Goal: Task Accomplishment & Management: Use online tool/utility

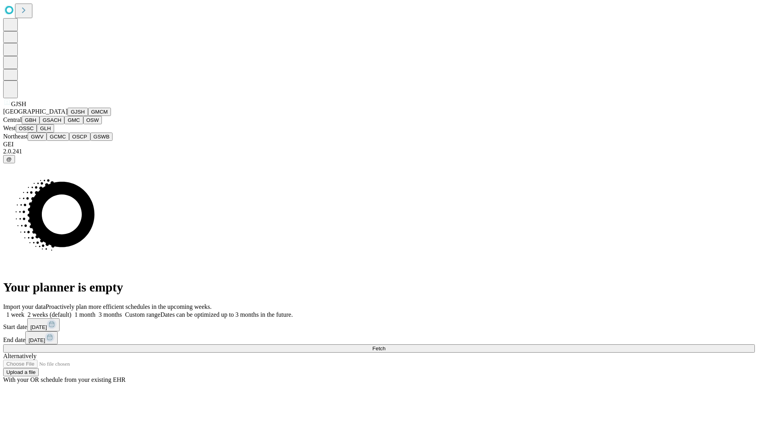
click at [68, 116] on button "GJSH" at bounding box center [78, 112] width 21 height 8
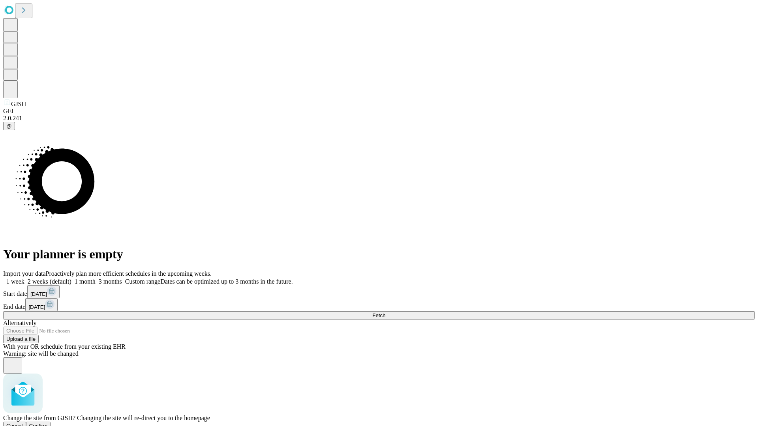
click at [48, 423] on span "Confirm" at bounding box center [38, 426] width 19 height 6
click at [24, 278] on label "1 week" at bounding box center [13, 281] width 21 height 7
click at [385, 313] on span "Fetch" at bounding box center [378, 316] width 13 height 6
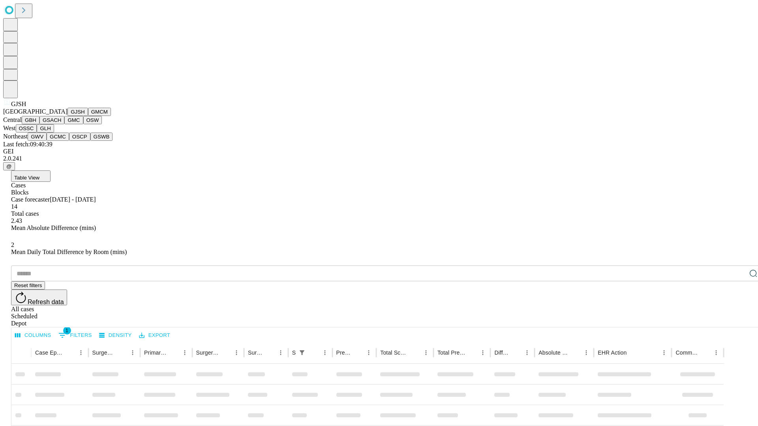
click at [88, 116] on button "GMCM" at bounding box center [99, 112] width 23 height 8
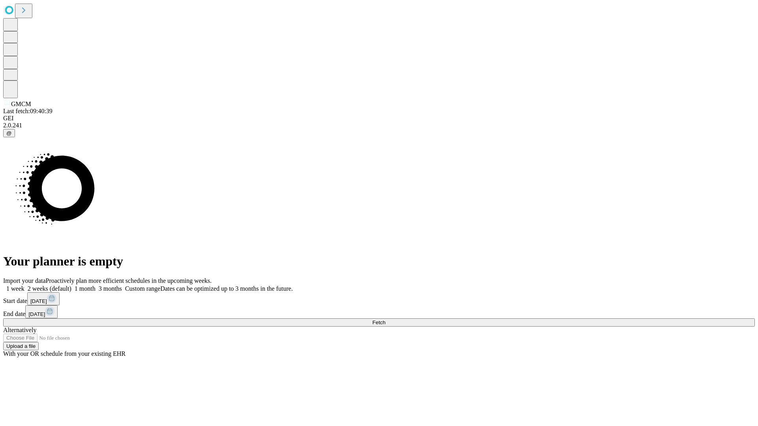
click at [24, 285] on label "1 week" at bounding box center [13, 288] width 21 height 7
click at [385, 320] on span "Fetch" at bounding box center [378, 323] width 13 height 6
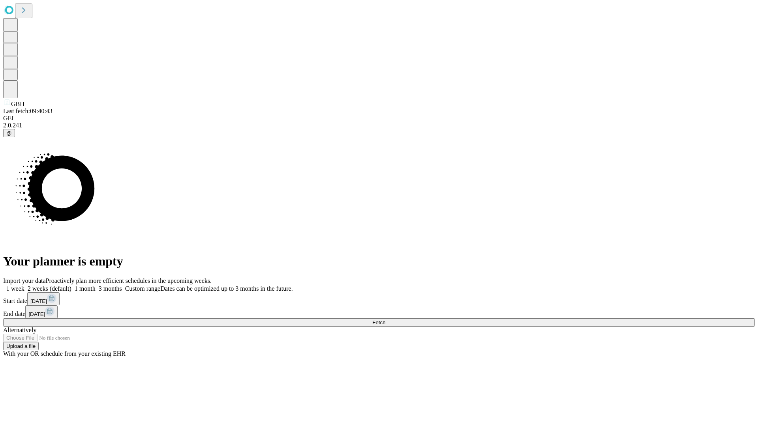
click at [24, 285] on label "1 week" at bounding box center [13, 288] width 21 height 7
click at [385, 320] on span "Fetch" at bounding box center [378, 323] width 13 height 6
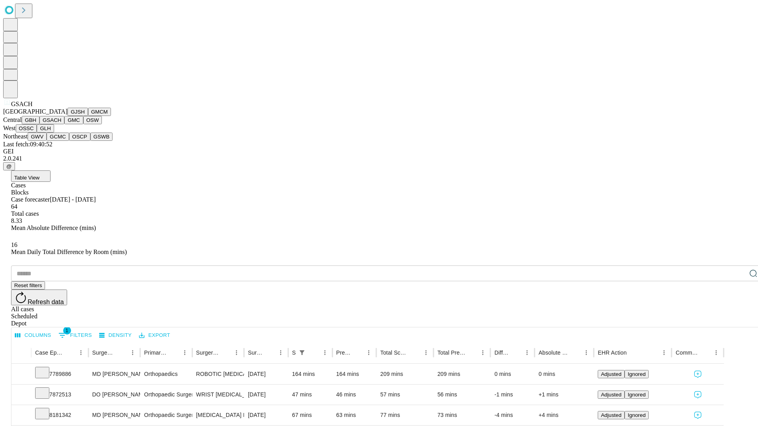
click at [64, 124] on button "GMC" at bounding box center [73, 120] width 19 height 8
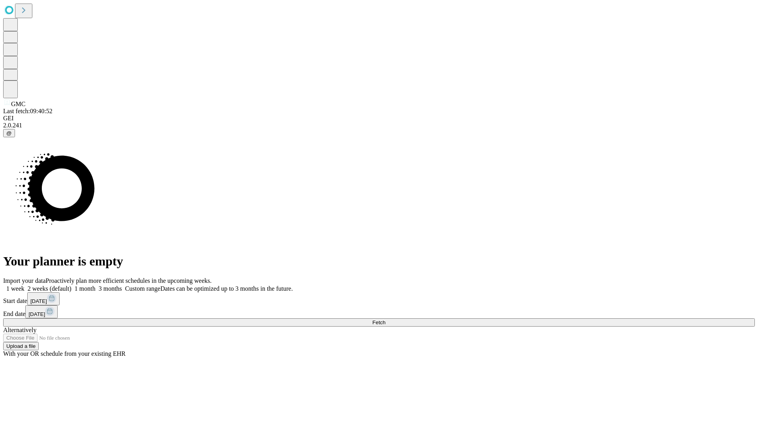
click at [24, 285] on label "1 week" at bounding box center [13, 288] width 21 height 7
click at [385, 320] on span "Fetch" at bounding box center [378, 323] width 13 height 6
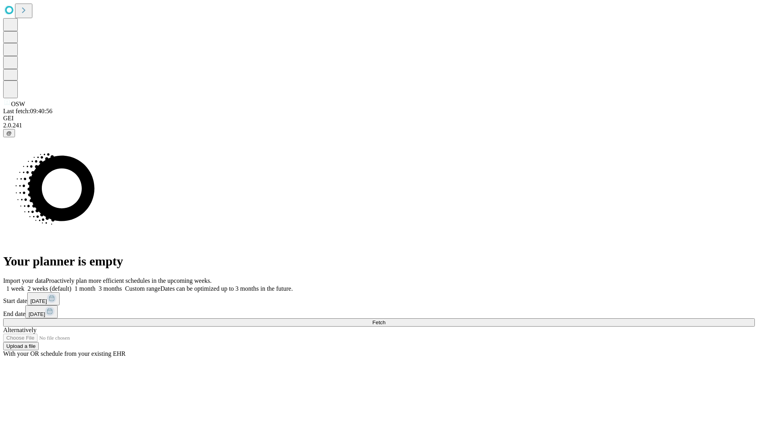
click at [24, 285] on label "1 week" at bounding box center [13, 288] width 21 height 7
click at [385, 320] on span "Fetch" at bounding box center [378, 323] width 13 height 6
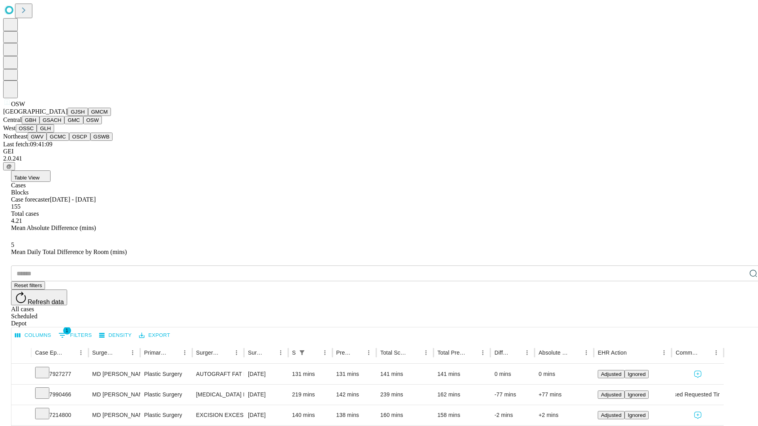
click at [37, 133] on button "OSSC" at bounding box center [26, 128] width 21 height 8
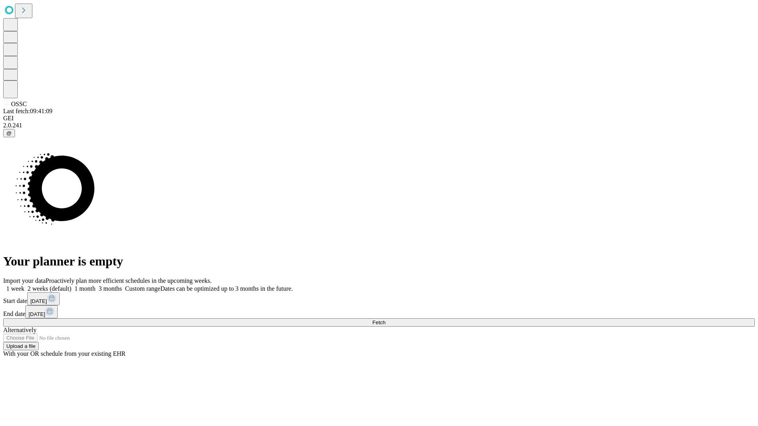
click at [385, 320] on span "Fetch" at bounding box center [378, 323] width 13 height 6
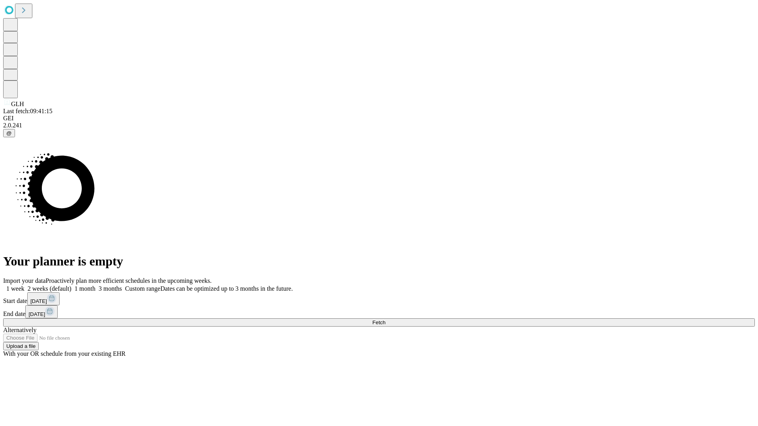
click at [24, 285] on label "1 week" at bounding box center [13, 288] width 21 height 7
click at [385, 320] on span "Fetch" at bounding box center [378, 323] width 13 height 6
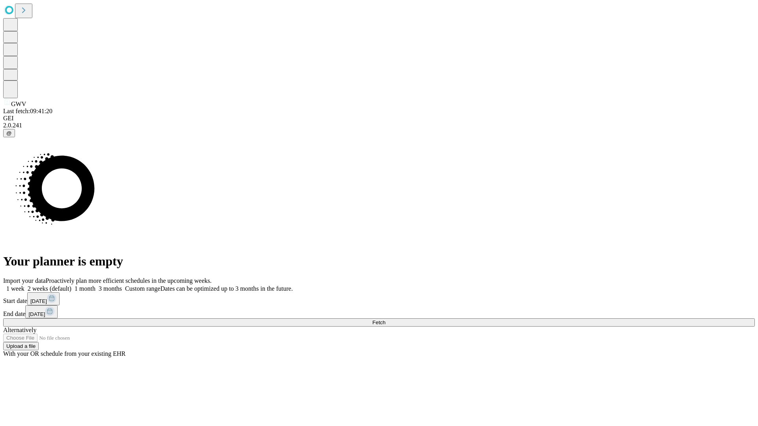
click at [385, 320] on span "Fetch" at bounding box center [378, 323] width 13 height 6
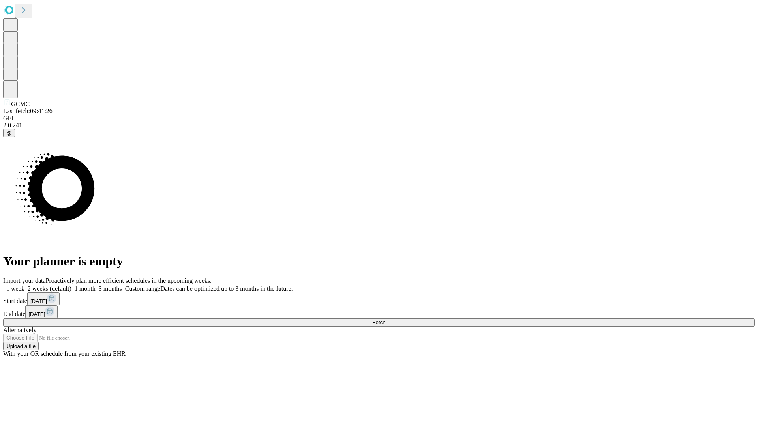
click at [385, 320] on span "Fetch" at bounding box center [378, 323] width 13 height 6
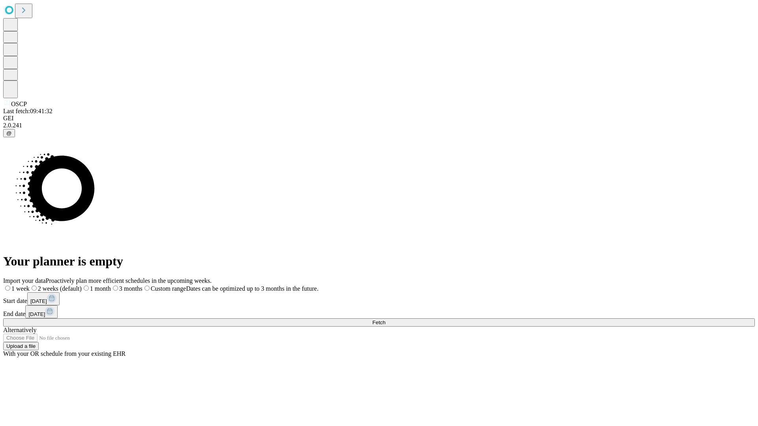
click at [385, 320] on span "Fetch" at bounding box center [378, 323] width 13 height 6
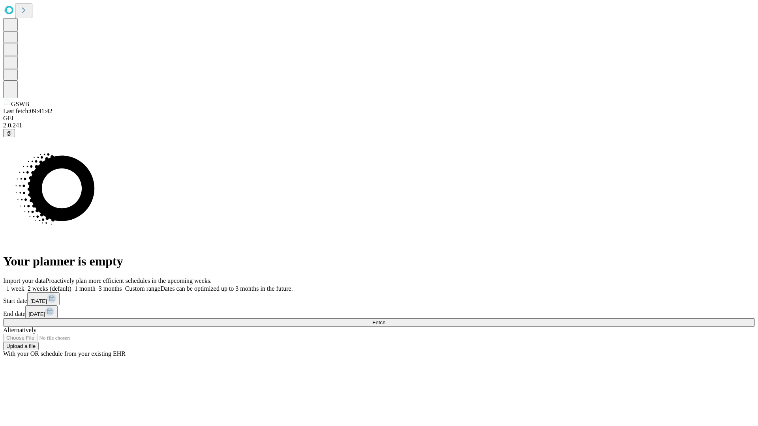
click at [24, 285] on label "1 week" at bounding box center [13, 288] width 21 height 7
click at [385, 320] on span "Fetch" at bounding box center [378, 323] width 13 height 6
